Goal: Task Accomplishment & Management: Use online tool/utility

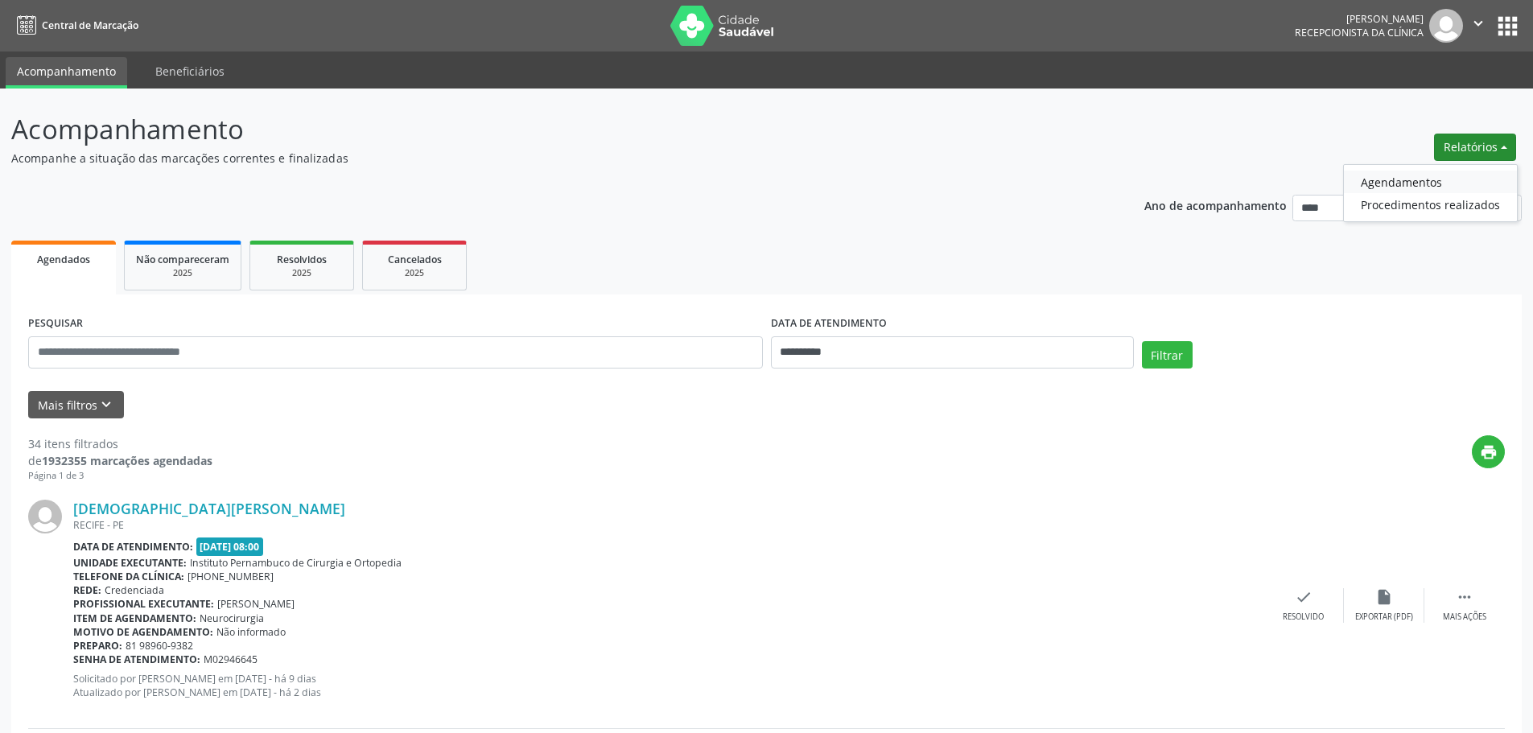
click at [1380, 175] on link "Agendamentos" at bounding box center [1430, 182] width 173 height 23
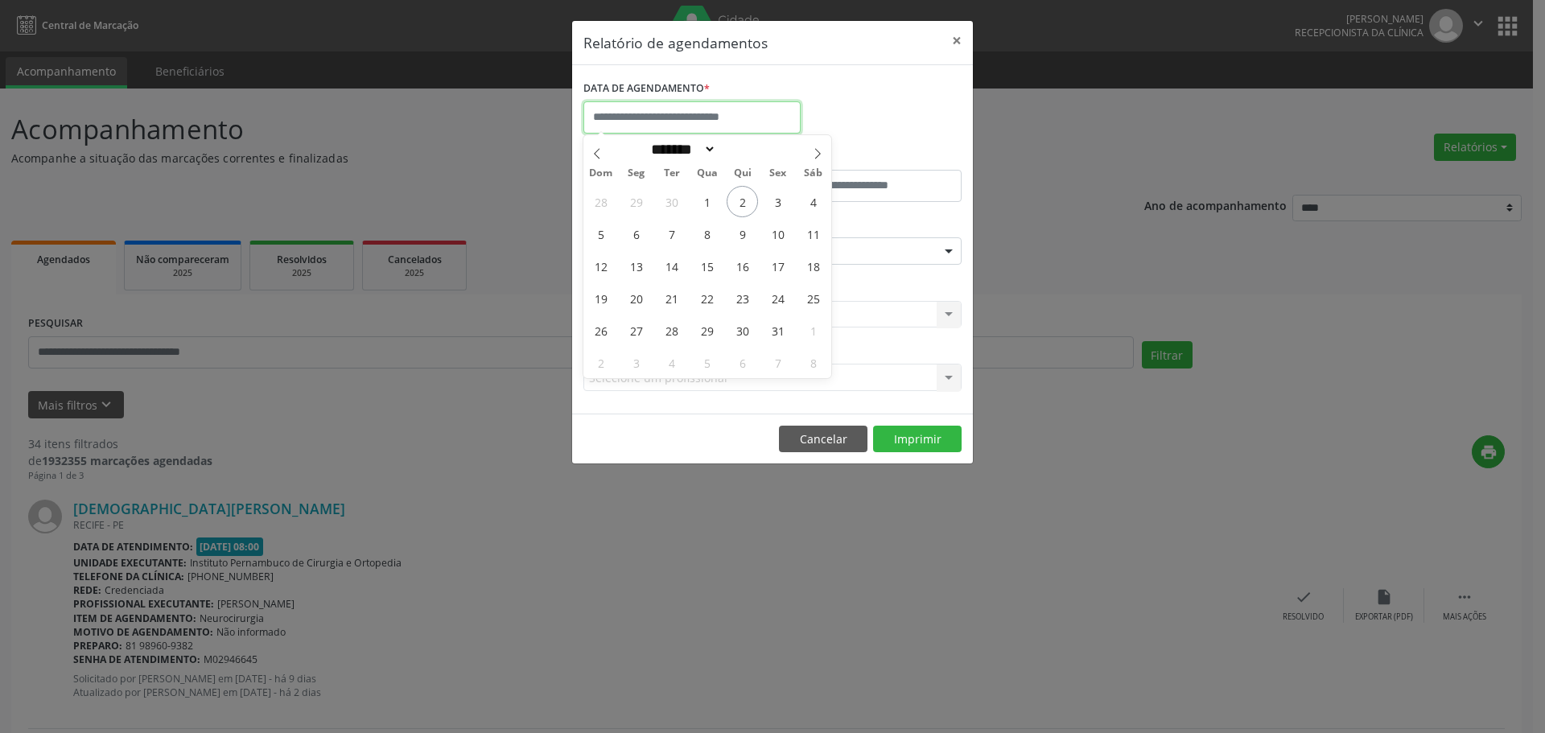
click at [743, 121] on input "text" at bounding box center [691, 117] width 217 height 32
click at [809, 149] on span at bounding box center [817, 148] width 27 height 27
click at [602, 156] on icon at bounding box center [596, 153] width 11 height 11
click at [603, 150] on span at bounding box center [596, 148] width 27 height 27
select select "*"
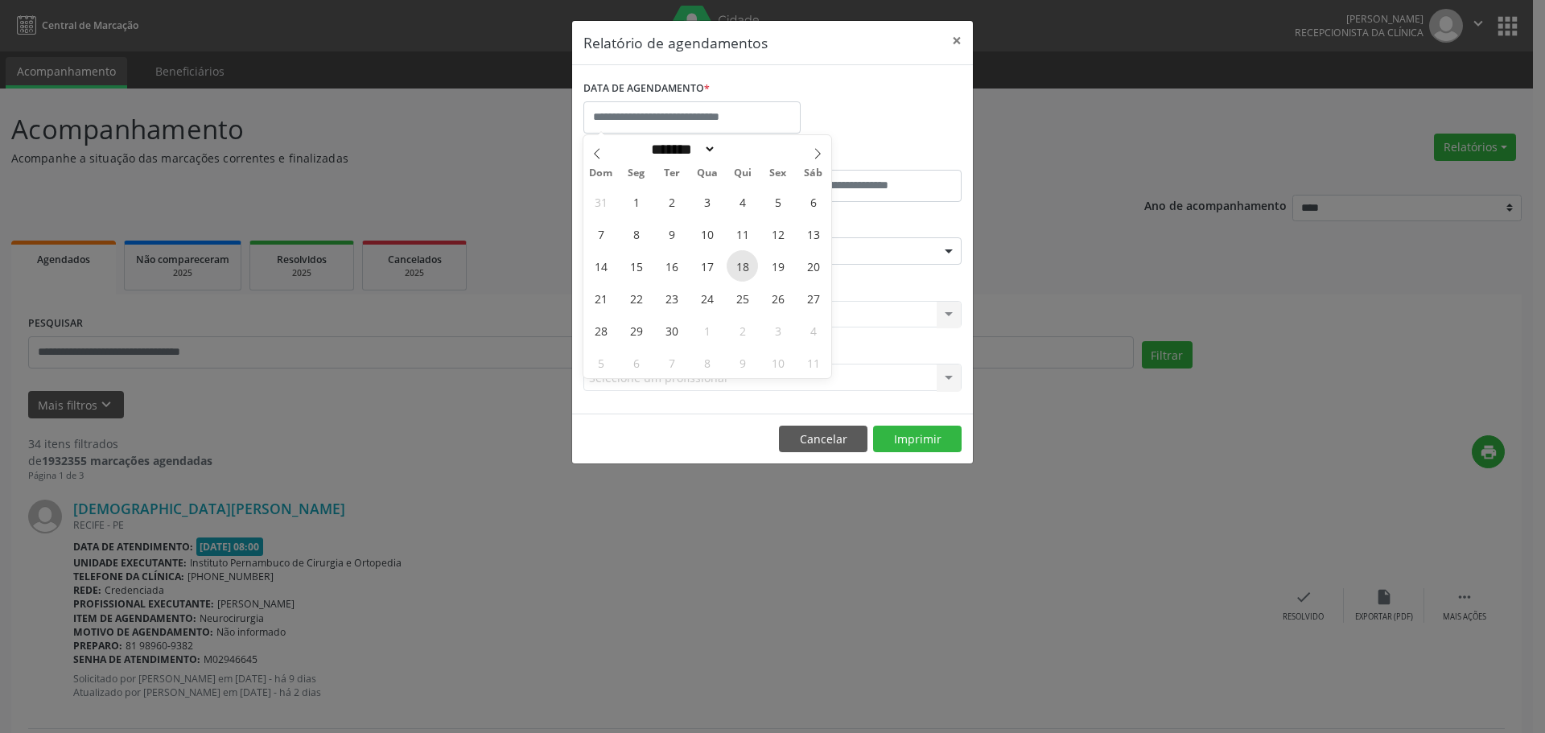
click at [736, 271] on span "18" at bounding box center [741, 265] width 31 height 31
type input "**********"
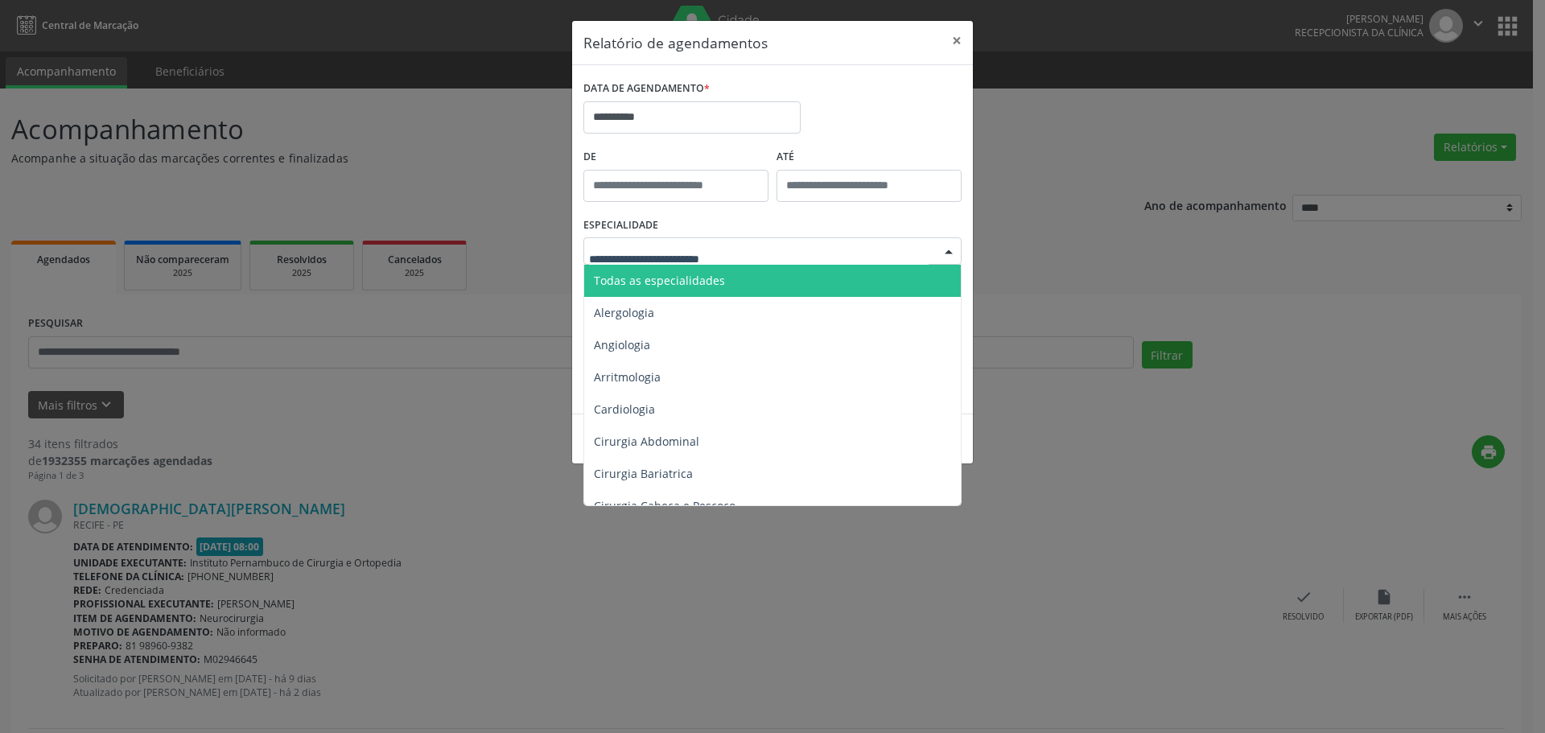
click at [721, 265] on span "Todas as especialidades" at bounding box center [773, 281] width 379 height 32
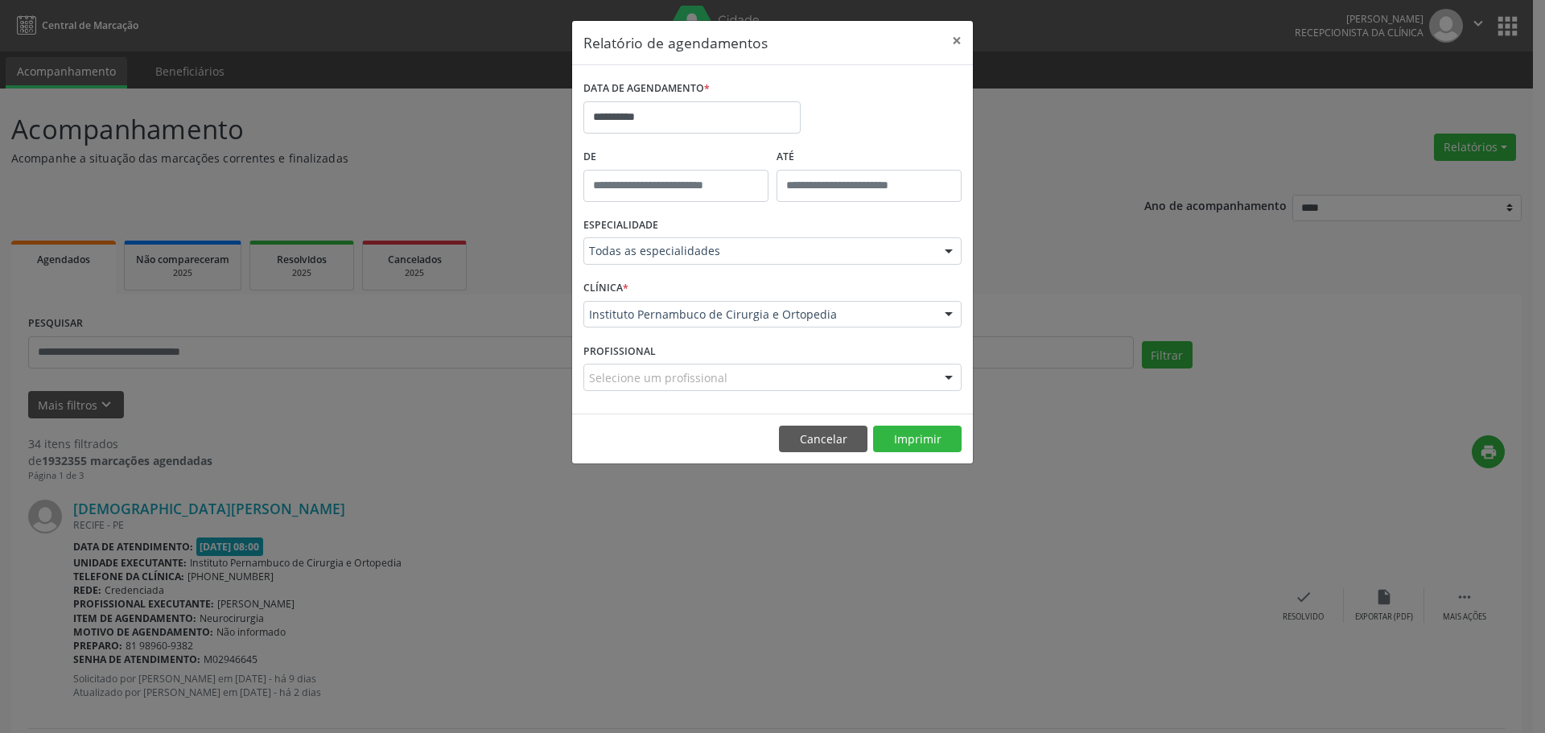
click at [895, 417] on footer "Cancelar Imprimir" at bounding box center [772, 439] width 401 height 51
click at [893, 435] on button "Imprimir" at bounding box center [917, 439] width 88 height 27
